Goal: Find specific page/section: Find specific page/section

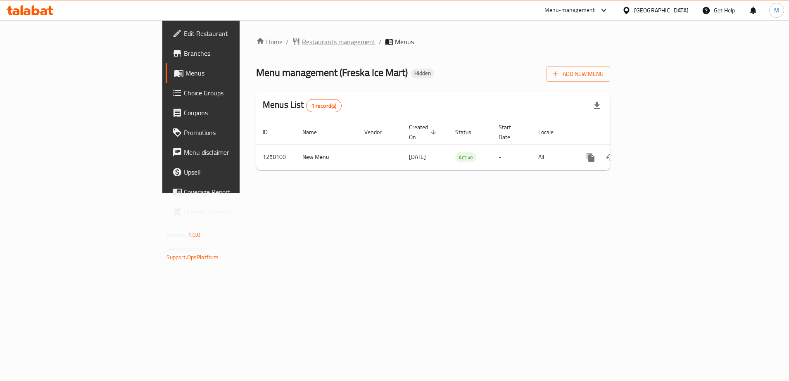
click at [302, 41] on span "Restaurants management" at bounding box center [339, 42] width 74 height 10
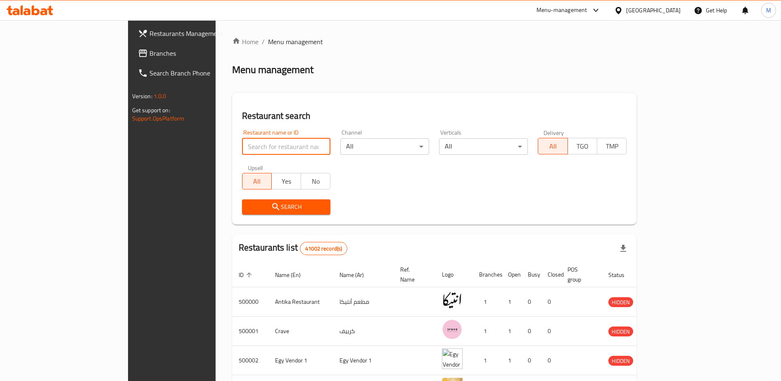
click at [242, 151] on input "search" at bounding box center [286, 146] width 89 height 17
type input "683811"
click button "Search" at bounding box center [286, 207] width 89 height 15
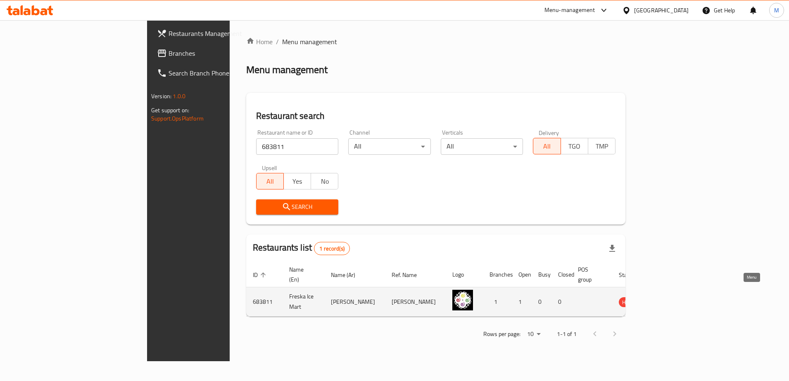
click at [672, 299] on icon "enhanced table" at bounding box center [667, 302] width 9 height 7
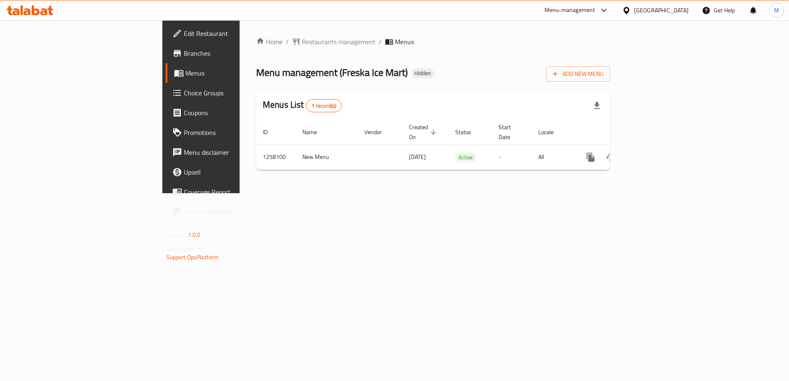
click at [595, 12] on div "Menu-management" at bounding box center [569, 10] width 51 height 10
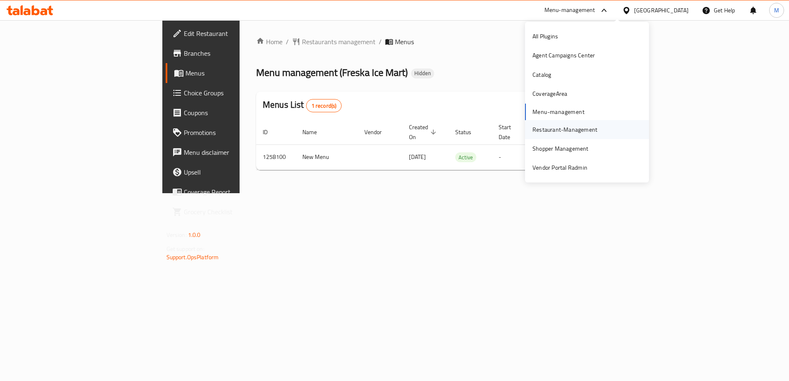
click at [555, 132] on div "Restaurant-Management" at bounding box center [564, 129] width 65 height 9
